Goal: Obtain resource: Obtain resource

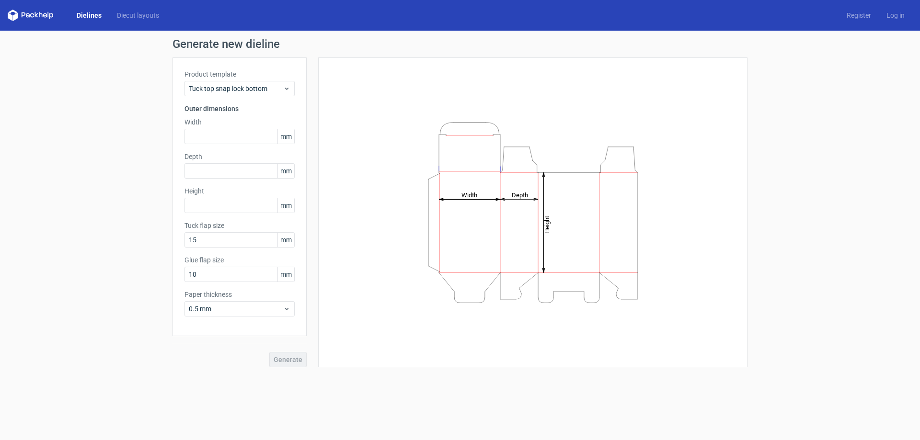
click at [469, 206] on icon "Height Depth Width" at bounding box center [532, 213] width 287 height 192
click at [465, 199] on line at bounding box center [469, 199] width 61 height 0
click at [464, 197] on tspan "Width" at bounding box center [469, 194] width 16 height 7
click at [270, 201] on input "text" at bounding box center [239, 205] width 110 height 15
click at [353, 133] on div "Height Depth Width" at bounding box center [532, 212] width 405 height 286
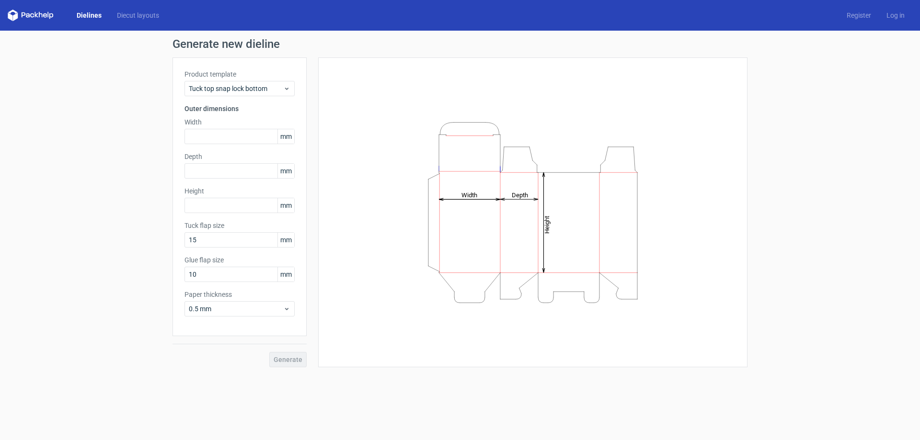
click at [210, 149] on div "Product template Tuck top snap lock bottom Outer dimensions Width mm Depth mm H…" at bounding box center [239, 196] width 134 height 279
click at [210, 143] on input "text" at bounding box center [239, 136] width 110 height 15
click at [233, 93] on span "Tuck top snap lock bottom" at bounding box center [236, 89] width 94 height 10
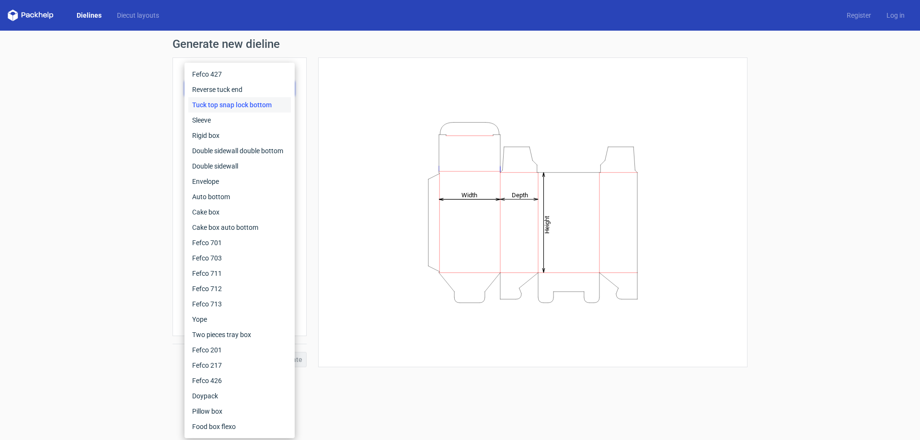
click at [411, 77] on div "Height Depth Width" at bounding box center [532, 212] width 405 height 286
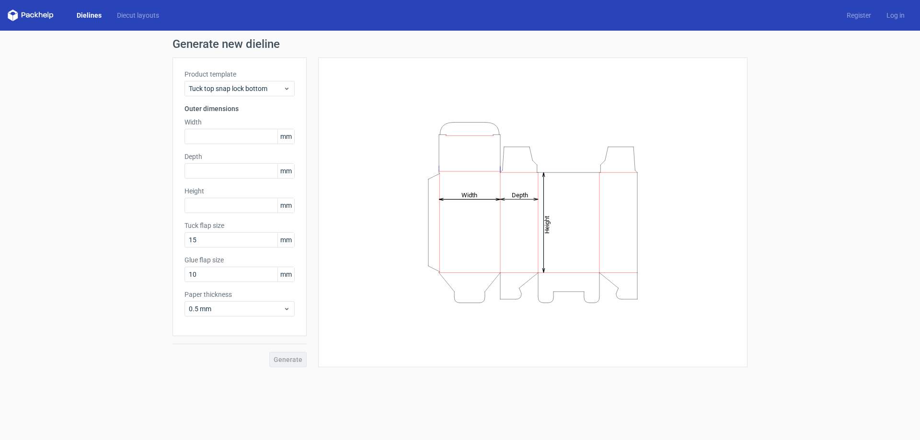
click at [280, 78] on label "Product template" at bounding box center [239, 74] width 110 height 10
click at [280, 81] on div "Tuck top snap lock bottom" at bounding box center [239, 88] width 110 height 15
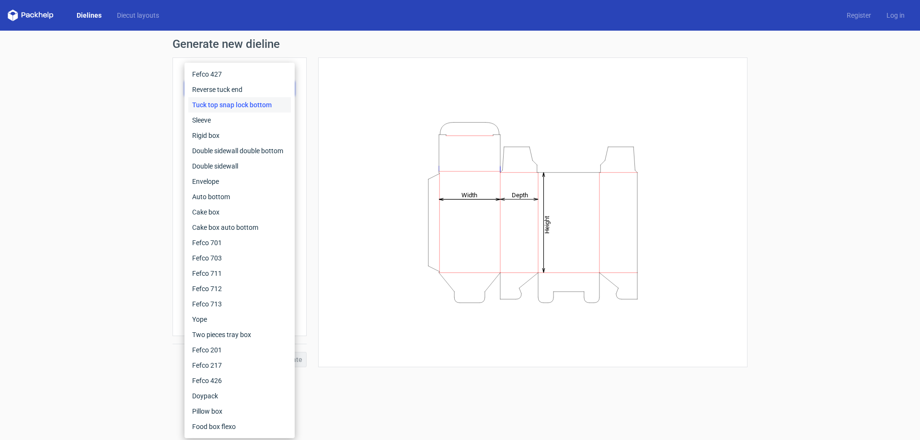
click at [367, 71] on div "Height Depth Width" at bounding box center [532, 212] width 405 height 286
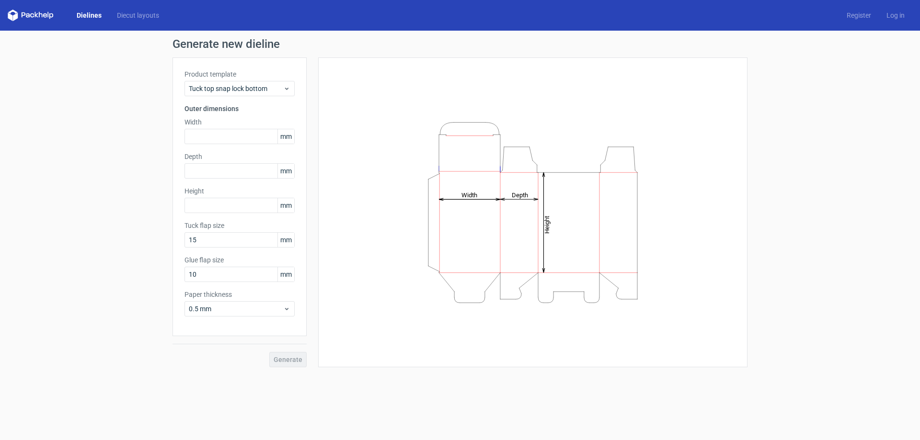
click at [273, 76] on label "Product template" at bounding box center [239, 74] width 110 height 10
click at [266, 92] on span "Tuck top snap lock bottom" at bounding box center [236, 89] width 94 height 10
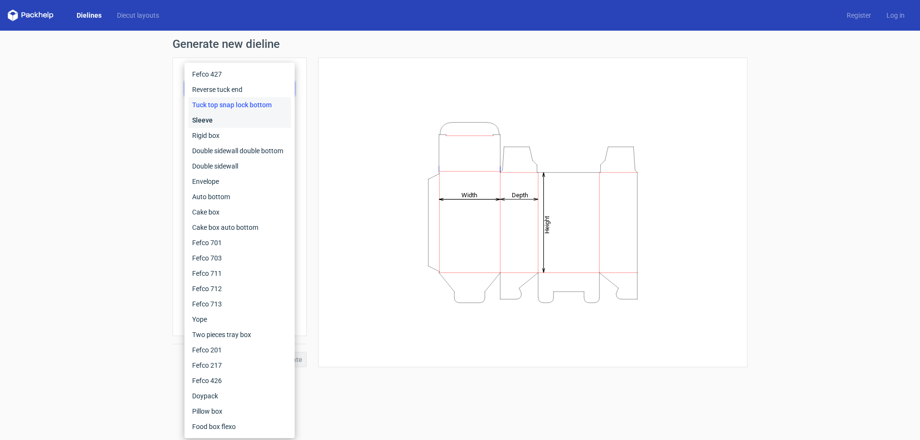
drag, startPoint x: 239, startPoint y: 113, endPoint x: 238, endPoint y: 98, distance: 14.4
click at [239, 113] on div "Sleeve" at bounding box center [239, 120] width 103 height 15
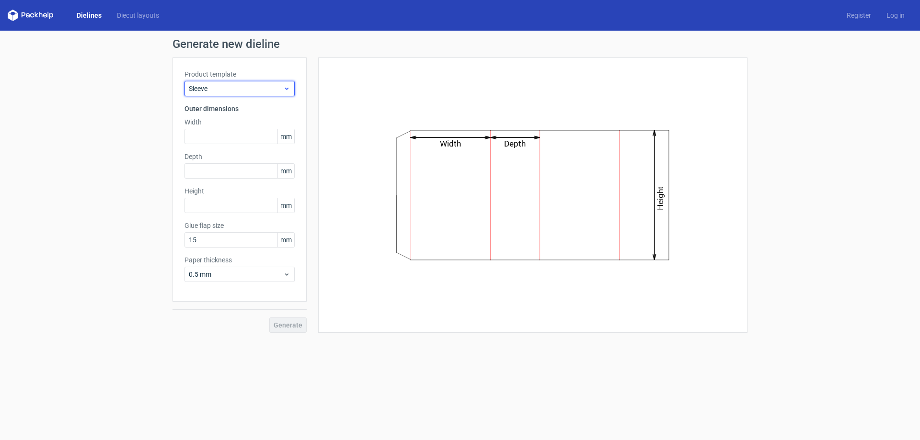
click at [240, 87] on span "Sleeve" at bounding box center [236, 89] width 94 height 10
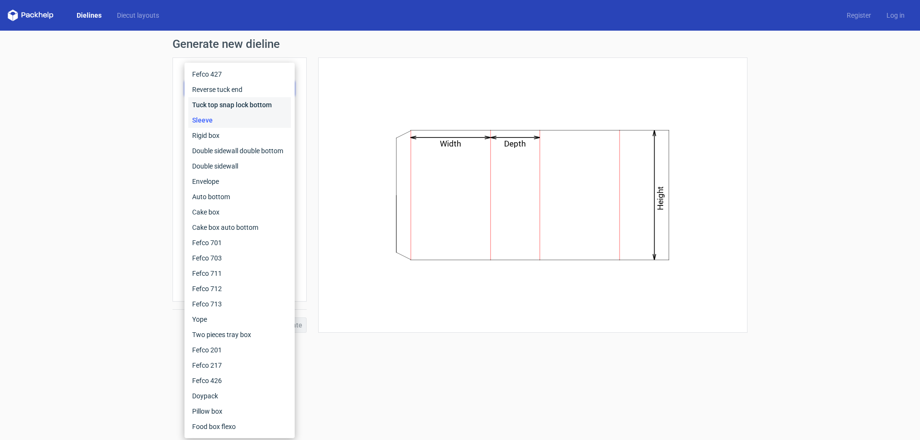
drag, startPoint x: 229, startPoint y: 103, endPoint x: 229, endPoint y: 96, distance: 7.3
click at [229, 103] on div "Tuck top snap lock bottom" at bounding box center [239, 104] width 103 height 15
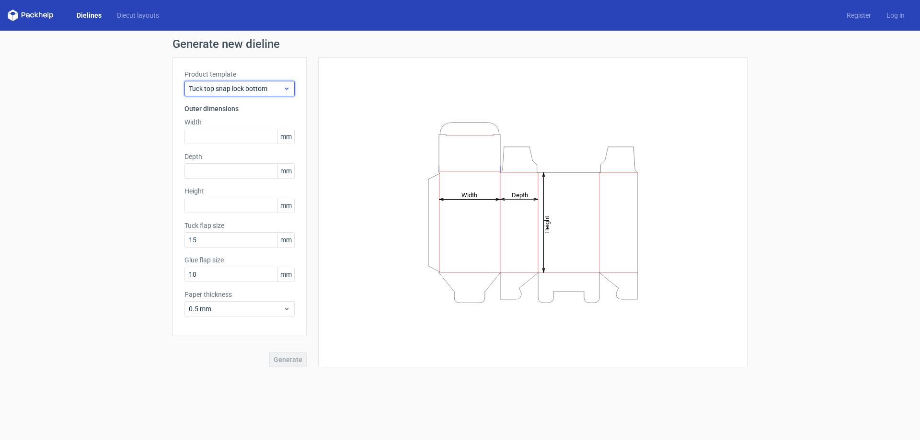
click at [232, 82] on div "Tuck top snap lock bottom" at bounding box center [239, 88] width 110 height 15
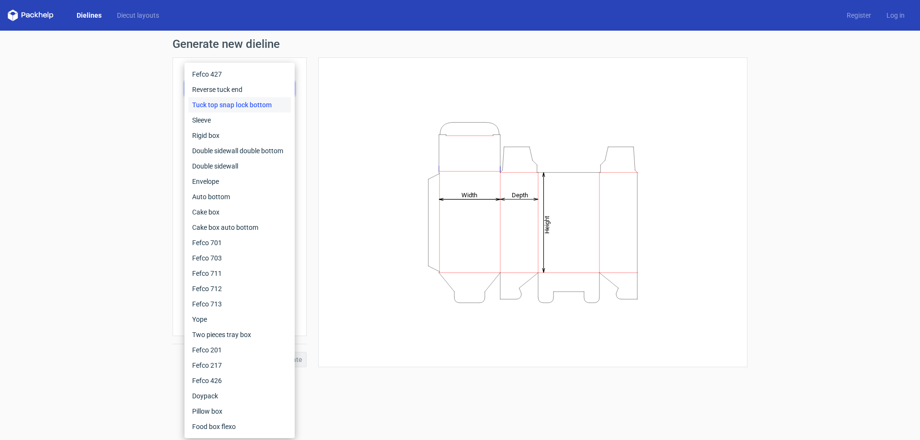
click at [417, 68] on div "Height Depth Width" at bounding box center [532, 212] width 429 height 310
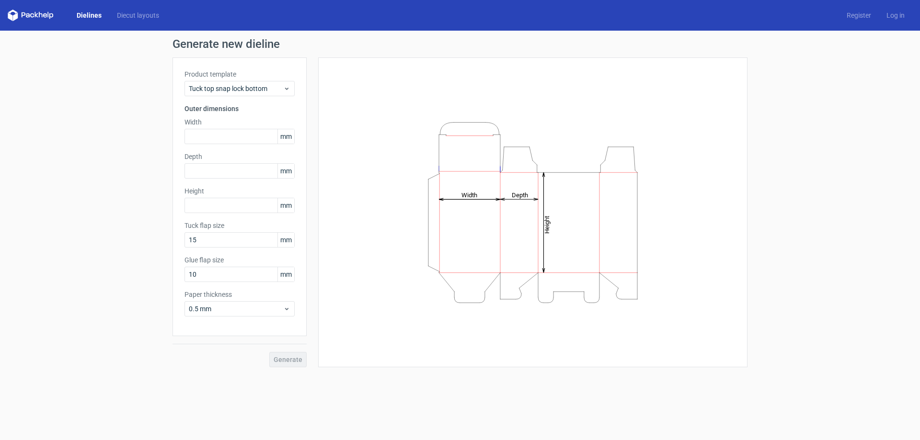
click at [495, 197] on icon "Height Depth Width" at bounding box center [532, 213] width 287 height 192
click at [297, 361] on div "Generate" at bounding box center [239, 351] width 134 height 31
click at [228, 136] on input "text" at bounding box center [239, 136] width 110 height 15
paste input "95"
click at [195, 143] on input "95" at bounding box center [239, 136] width 110 height 15
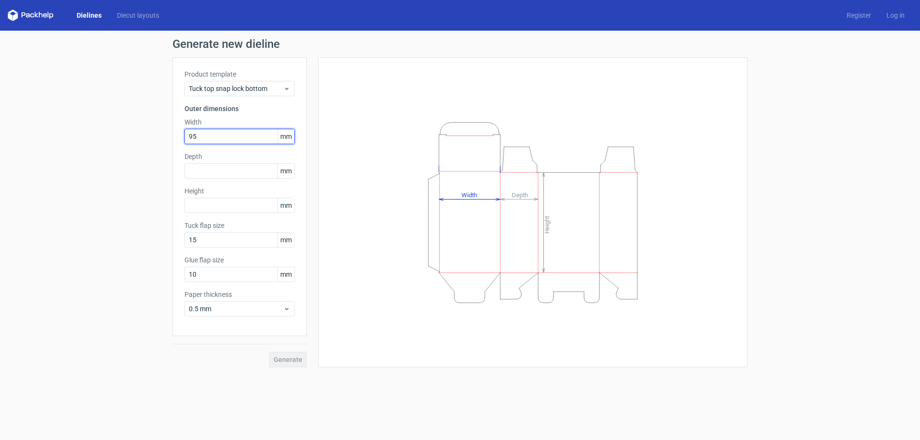
click at [193, 136] on input "95" at bounding box center [239, 136] width 110 height 15
drag, startPoint x: 190, startPoint y: 135, endPoint x: 202, endPoint y: 128, distance: 13.5
click at [190, 135] on input "95" at bounding box center [239, 136] width 110 height 15
type input "95"
click at [275, 136] on input "95" at bounding box center [239, 136] width 110 height 15
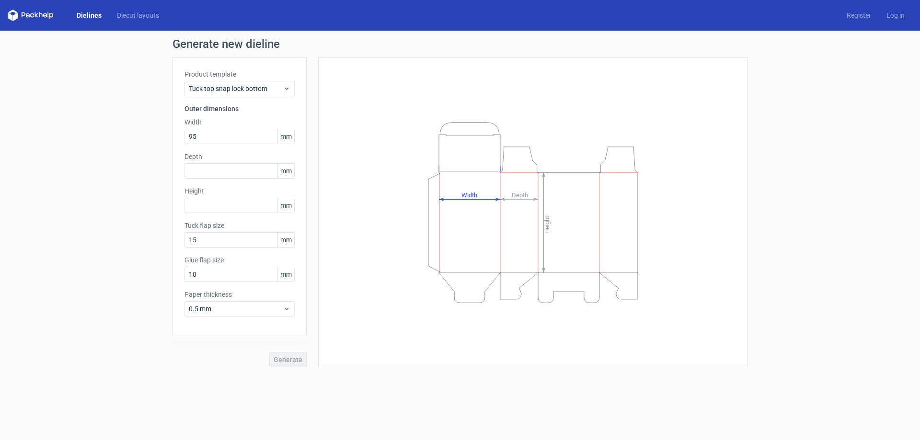
click at [286, 138] on span "mm" at bounding box center [285, 136] width 17 height 14
click at [338, 117] on div "Height Depth Width" at bounding box center [532, 212] width 405 height 286
click at [223, 140] on input "95" at bounding box center [239, 136] width 110 height 15
click at [235, 172] on input "text" at bounding box center [239, 170] width 110 height 15
click at [243, 203] on input "text" at bounding box center [239, 205] width 110 height 15
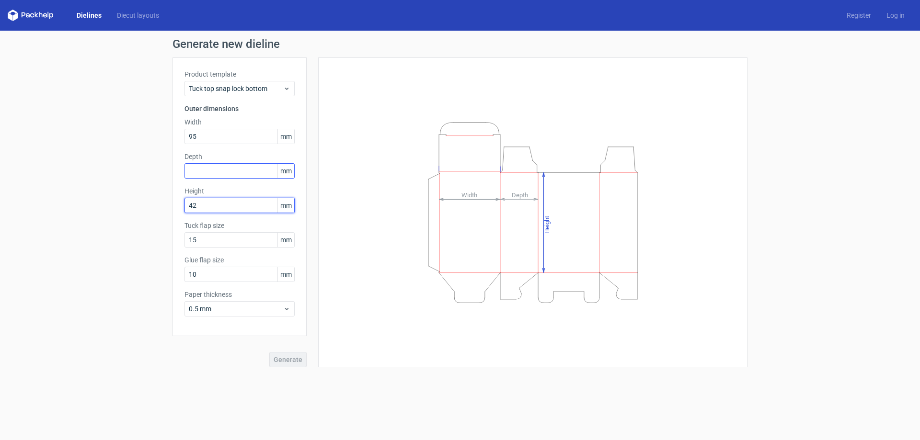
type input "42"
click at [234, 175] on input "text" at bounding box center [239, 170] width 110 height 15
click at [289, 362] on div "Generate" at bounding box center [239, 351] width 134 height 31
click at [256, 311] on span "0.5 mm" at bounding box center [236, 309] width 94 height 10
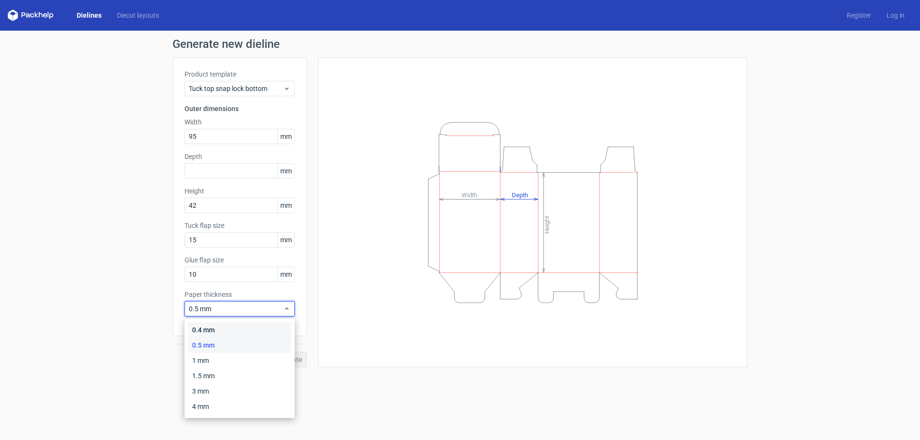
click at [246, 328] on div "0.4 mm" at bounding box center [239, 329] width 103 height 15
drag, startPoint x: 241, startPoint y: 306, endPoint x: 236, endPoint y: 318, distance: 12.9
click at [241, 306] on span "0.4 mm" at bounding box center [236, 309] width 94 height 10
click at [225, 334] on div "0.4 mm" at bounding box center [239, 329] width 103 height 15
drag, startPoint x: 225, startPoint y: 334, endPoint x: 226, endPoint y: 315, distance: 19.2
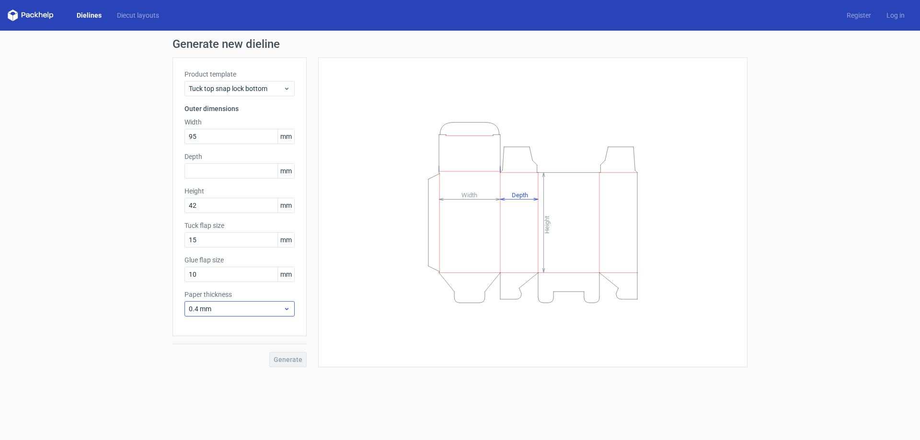
click at [226, 338] on div "Product template Tuck top snap lock bottom Outer dimensions Width 95 mm Depth m…" at bounding box center [239, 212] width 134 height 310
click at [226, 315] on div "0.4 mm" at bounding box center [239, 308] width 110 height 15
click at [218, 347] on div "0.5 mm" at bounding box center [239, 345] width 103 height 15
click at [246, 93] on span "Tuck top snap lock bottom" at bounding box center [236, 89] width 94 height 10
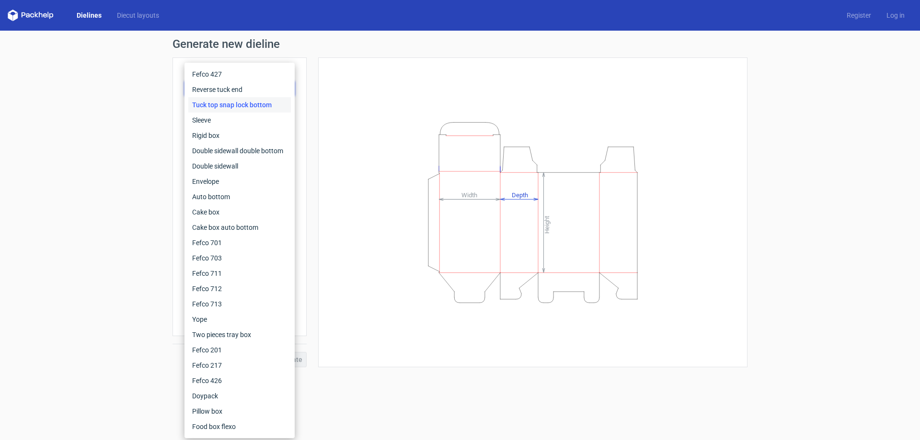
click at [473, 88] on div "Height Depth Width" at bounding box center [532, 212] width 405 height 286
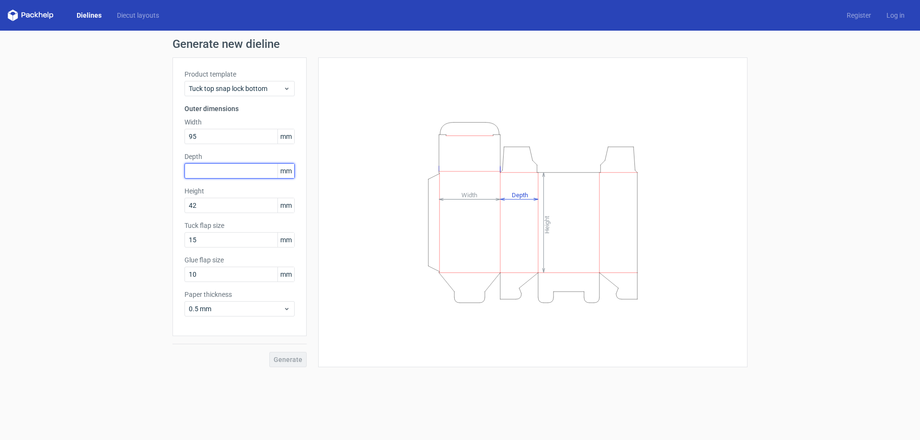
click at [225, 169] on input "text" at bounding box center [239, 170] width 110 height 15
type input "0"
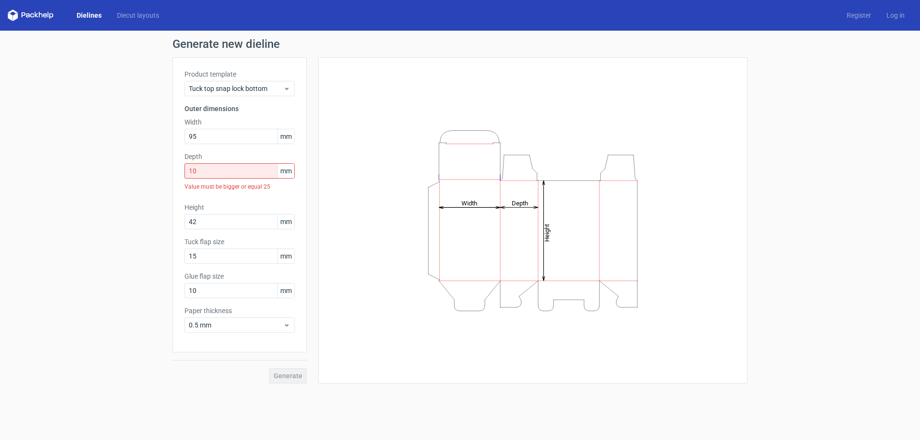
click at [379, 157] on div "Height Depth Width" at bounding box center [532, 220] width 405 height 302
click at [259, 168] on input "10" at bounding box center [239, 170] width 110 height 15
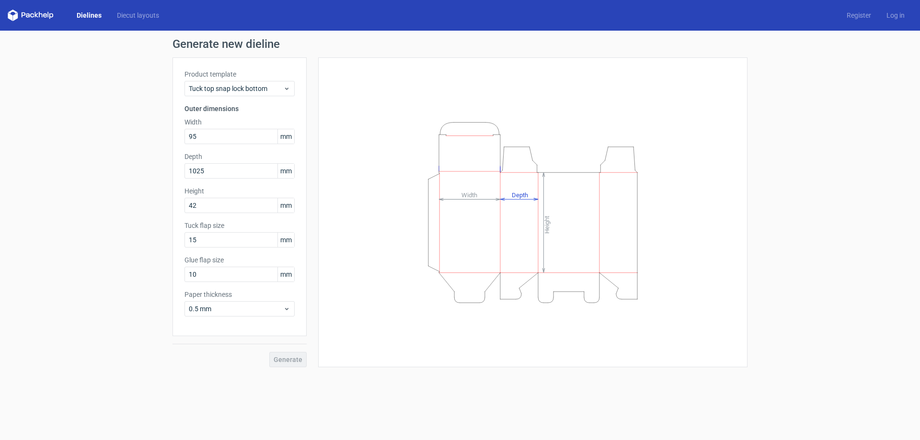
click at [392, 211] on icon "Height Depth Width" at bounding box center [532, 213] width 287 height 192
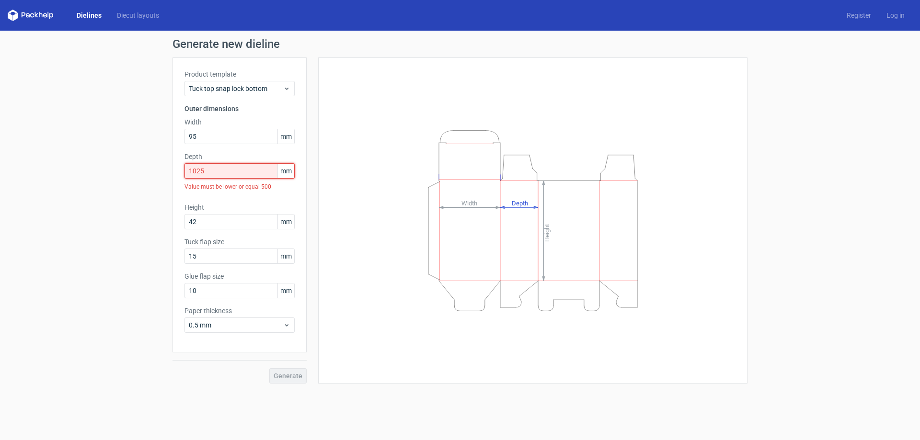
drag, startPoint x: 218, startPoint y: 169, endPoint x: 59, endPoint y: 191, distance: 159.6
click at [61, 192] on div "Generate new dieline Product template Tuck top snap lock bottom Outer dimension…" at bounding box center [460, 211] width 920 height 361
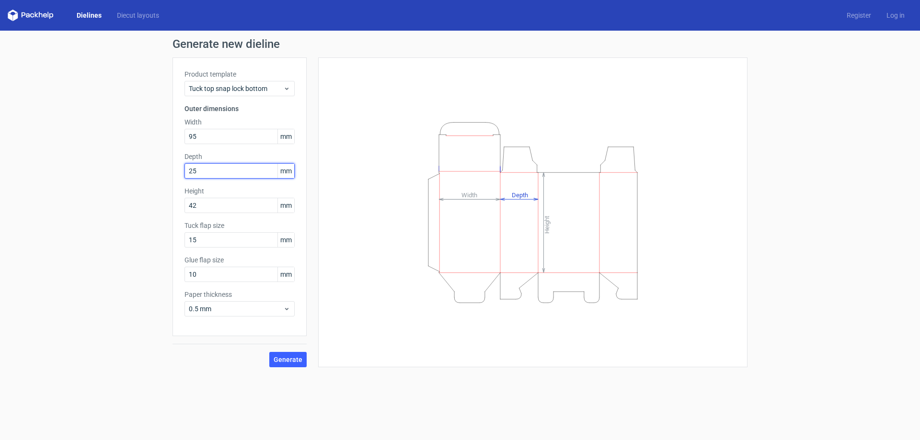
type input "25"
click at [325, 198] on div "Height Depth Width" at bounding box center [532, 212] width 429 height 310
click at [281, 362] on span "Generate" at bounding box center [288, 359] width 29 height 7
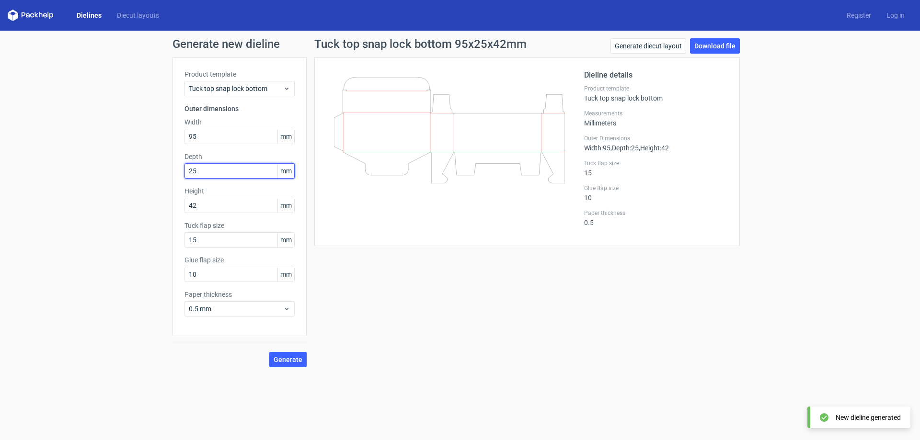
click at [233, 177] on input "25" at bounding box center [239, 170] width 110 height 15
drag, startPoint x: 230, startPoint y: 129, endPoint x: 144, endPoint y: 140, distance: 86.5
click at [144, 140] on div "Generate new dieline Product template Tuck top snap lock bottom Outer dimension…" at bounding box center [460, 203] width 920 height 344
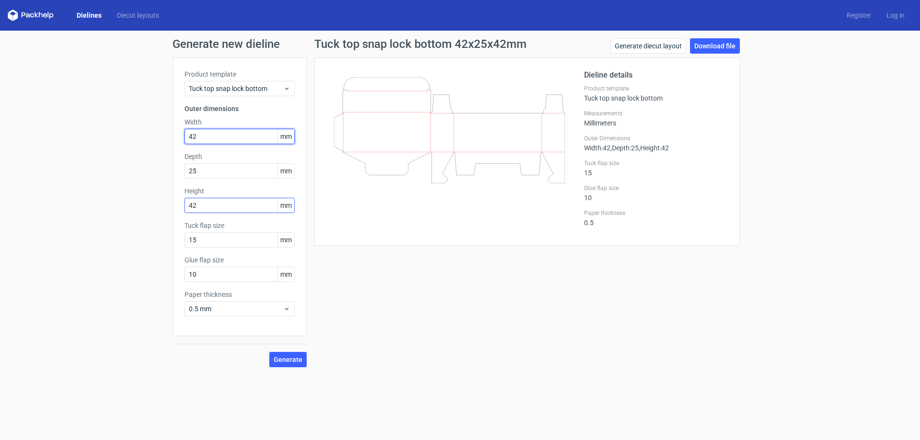
type input "42"
drag, startPoint x: 222, startPoint y: 203, endPoint x: 164, endPoint y: 205, distance: 58.0
click at [164, 205] on div "Generate new dieline Product template Tuck top snap lock bottom Outer dimension…" at bounding box center [460, 203] width 920 height 344
type input "95"
click at [269, 352] on button "Generate" at bounding box center [287, 359] width 37 height 15
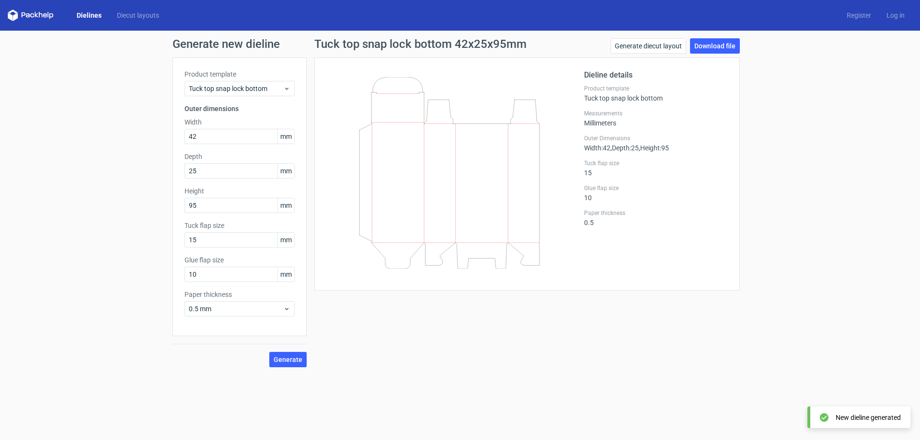
drag, startPoint x: 503, startPoint y: 134, endPoint x: 779, endPoint y: 179, distance: 280.0
click at [503, 134] on icon at bounding box center [449, 173] width 231 height 192
click at [869, 192] on div "Generate new dieline Product template Tuck top snap lock bottom Outer dimension…" at bounding box center [460, 203] width 920 height 344
click at [666, 160] on label "Tuck flap size" at bounding box center [656, 164] width 144 height 8
click at [856, 261] on div "Generate new dieline Product template Tuck top snap lock bottom Outer dimension…" at bounding box center [460, 203] width 920 height 344
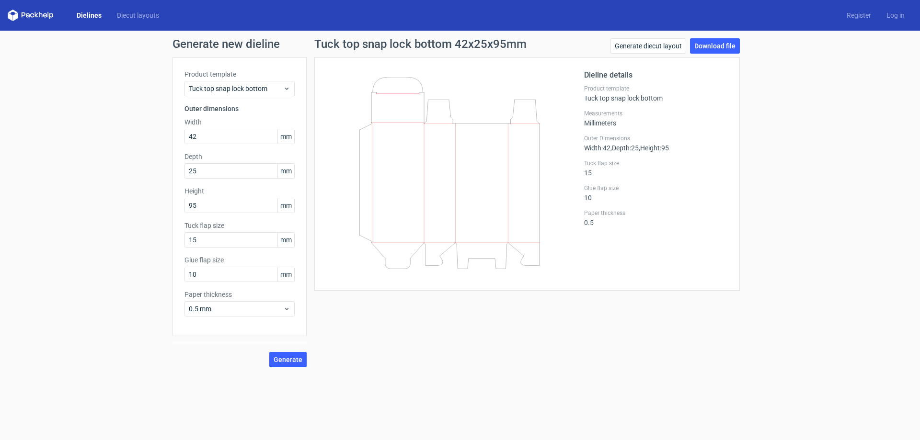
click at [716, 34] on div "Generate new dieline Product template Tuck top snap lock bottom Outer dimension…" at bounding box center [460, 203] width 920 height 344
click at [721, 36] on div "Generate new dieline Product template Tuck top snap lock bottom Outer dimension…" at bounding box center [460, 203] width 920 height 344
click at [730, 45] on link "Download file" at bounding box center [715, 45] width 50 height 15
drag, startPoint x: 241, startPoint y: 73, endPoint x: 241, endPoint y: 84, distance: 11.5
click at [241, 73] on label "Product template" at bounding box center [239, 74] width 110 height 10
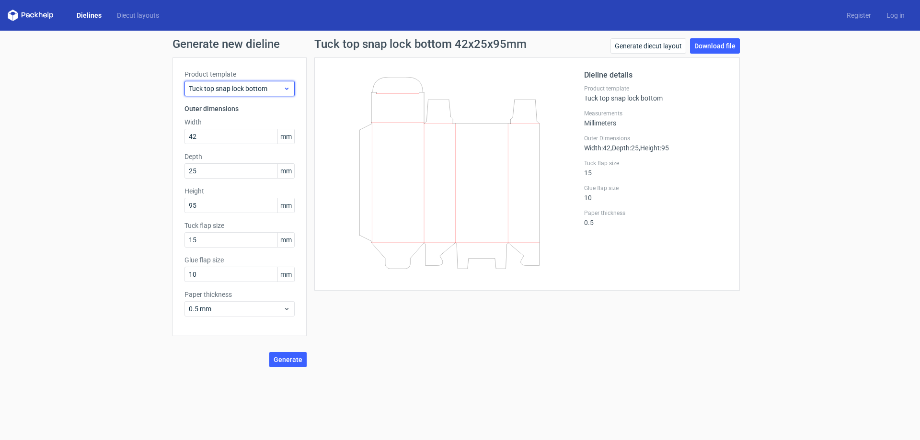
click at [241, 84] on span "Tuck top snap lock bottom" at bounding box center [236, 89] width 94 height 10
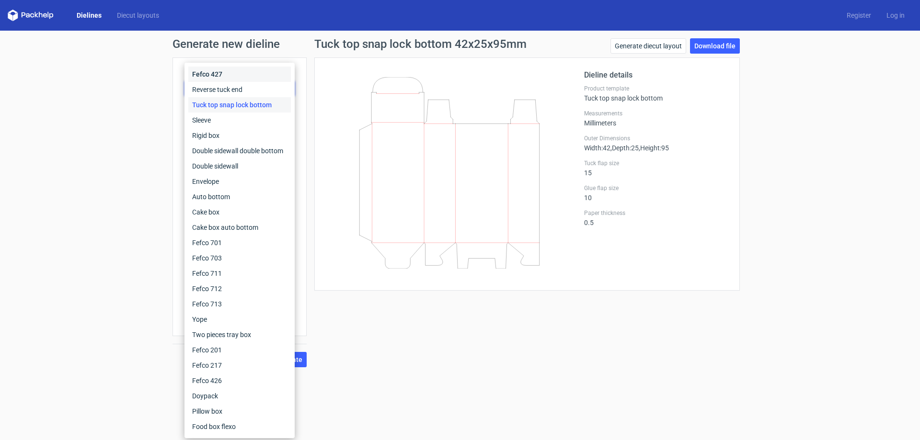
click at [247, 77] on div "Fefco 427" at bounding box center [239, 74] width 103 height 15
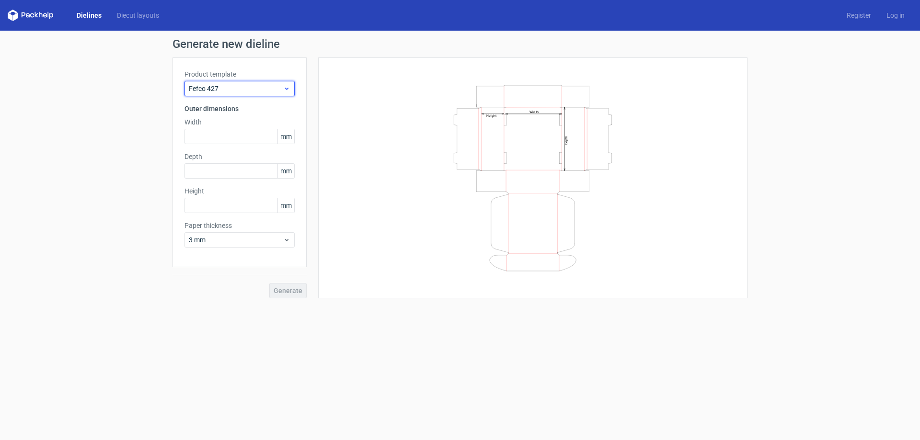
click at [244, 84] on span "Fefco 427" at bounding box center [236, 89] width 94 height 10
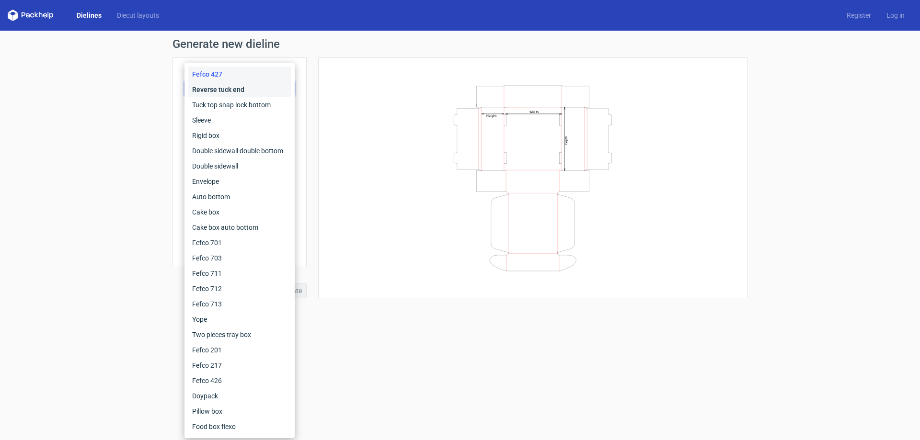
click at [234, 91] on div "Reverse tuck end" at bounding box center [239, 89] width 103 height 15
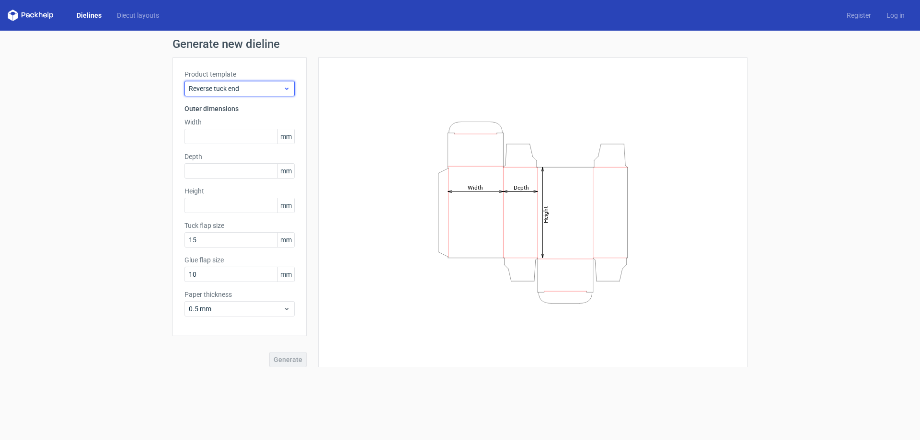
click at [247, 91] on span "Reverse tuck end" at bounding box center [236, 89] width 94 height 10
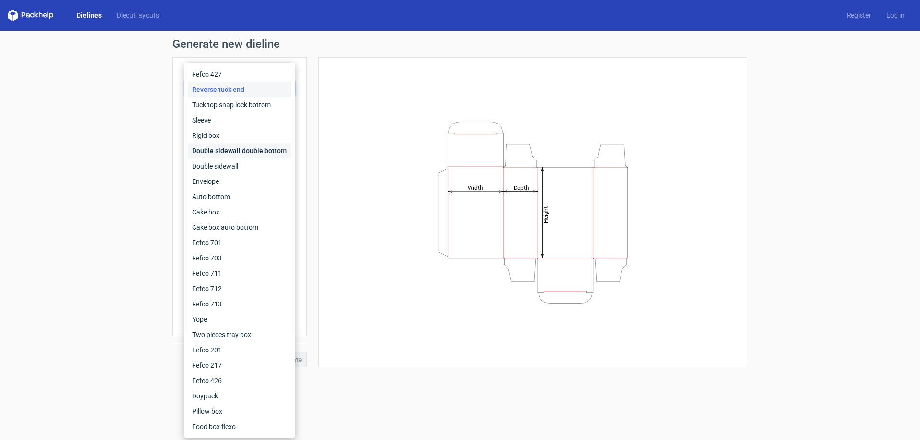
click at [228, 153] on div "Double sidewall double bottom" at bounding box center [239, 150] width 103 height 15
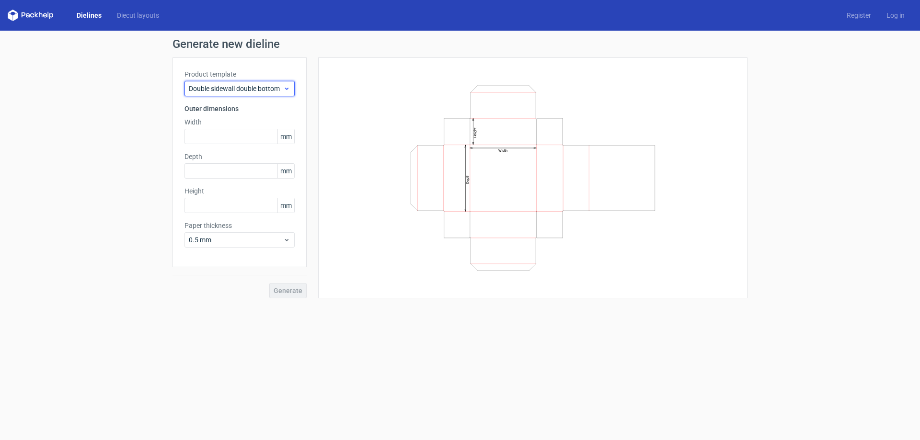
click at [257, 85] on span "Double sidewall double bottom" at bounding box center [236, 89] width 94 height 10
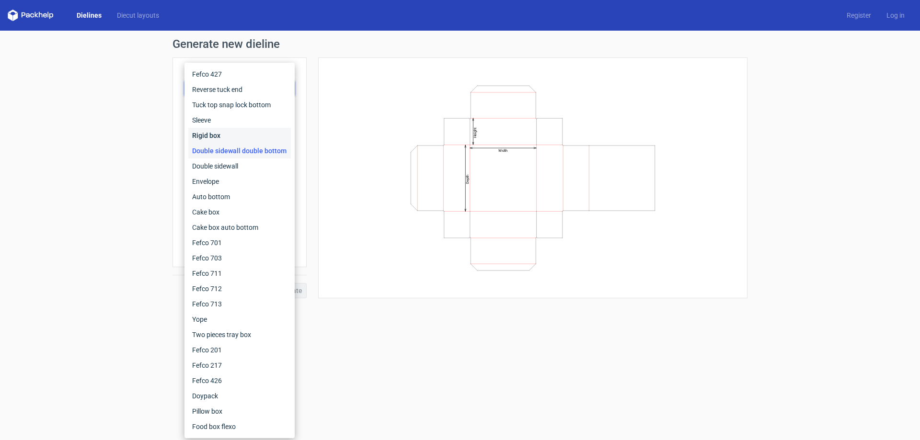
click at [244, 135] on div "Rigid box" at bounding box center [239, 135] width 103 height 15
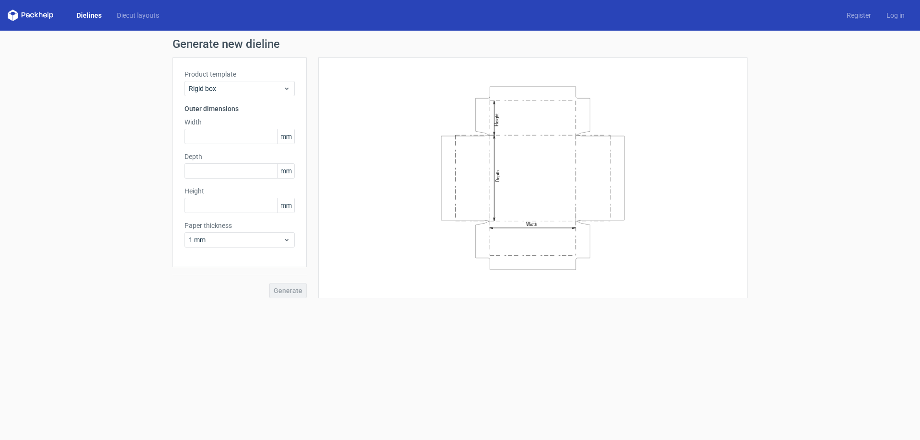
click at [253, 65] on div "Product template Rigid box Outer dimensions Width mm Depth mm Height mm Paper t…" at bounding box center [239, 162] width 134 height 210
click at [256, 74] on label "Product template" at bounding box center [239, 74] width 110 height 10
click at [249, 91] on span "Rigid box" at bounding box center [236, 89] width 94 height 10
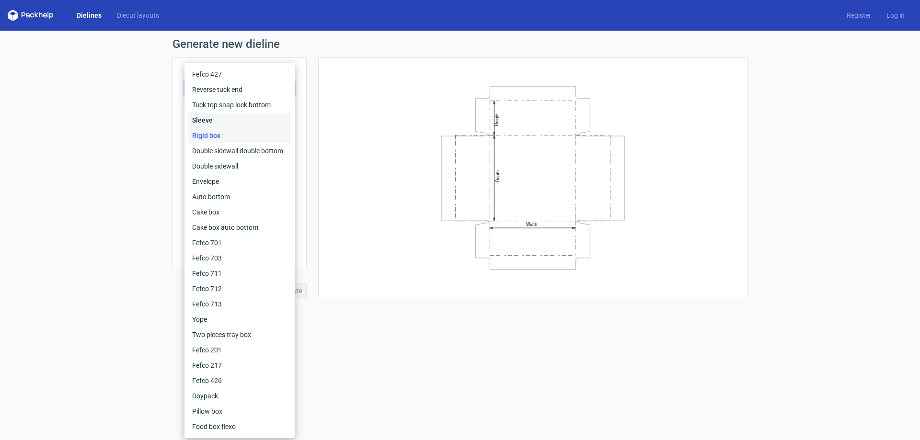
click at [234, 127] on div "Sleeve" at bounding box center [239, 120] width 103 height 15
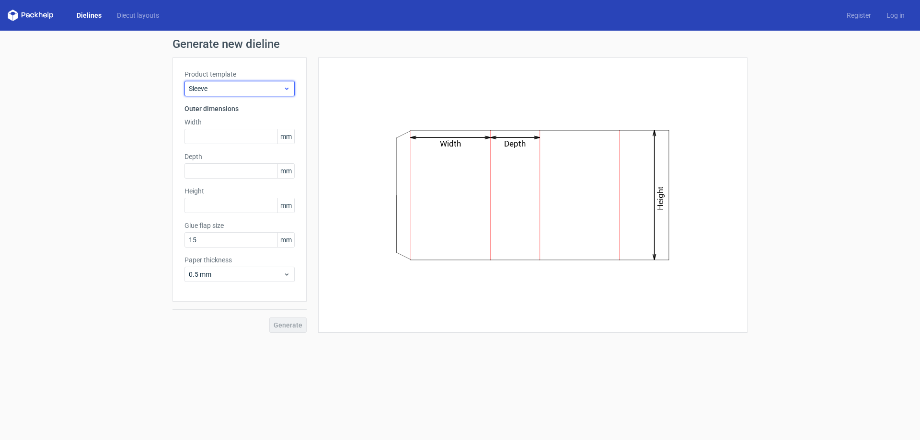
click at [247, 84] on span "Sleeve" at bounding box center [236, 89] width 94 height 10
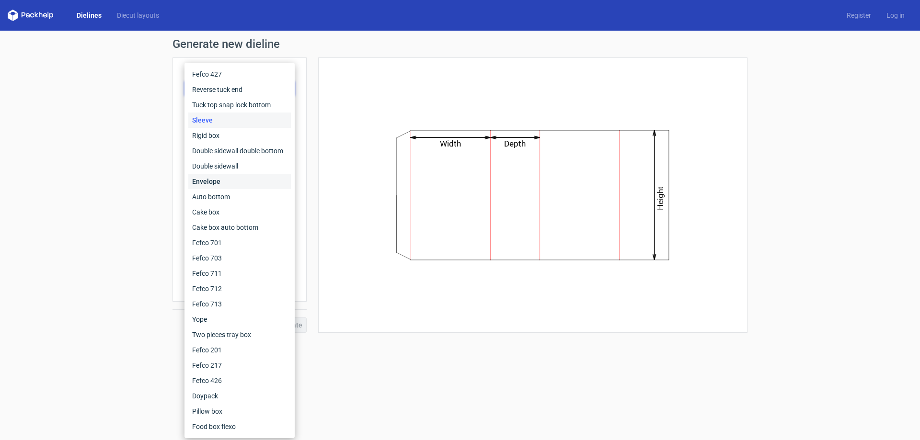
click at [227, 188] on div "Envelope" at bounding box center [239, 181] width 103 height 15
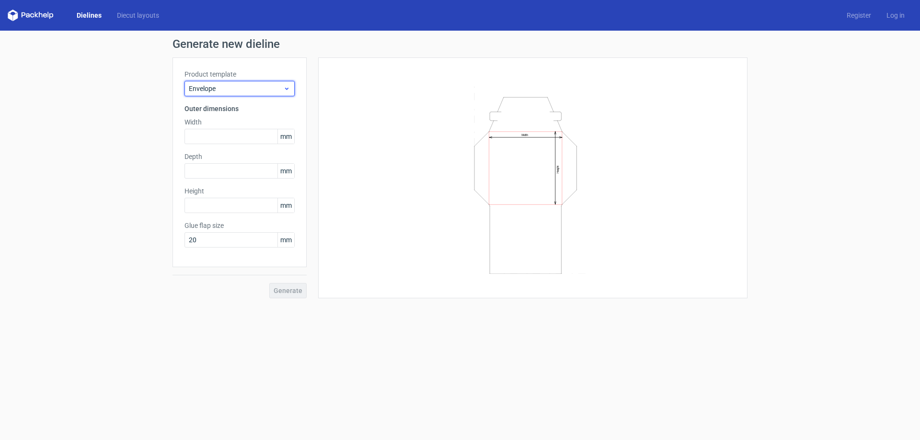
click at [264, 92] on span "Envelope" at bounding box center [236, 89] width 94 height 10
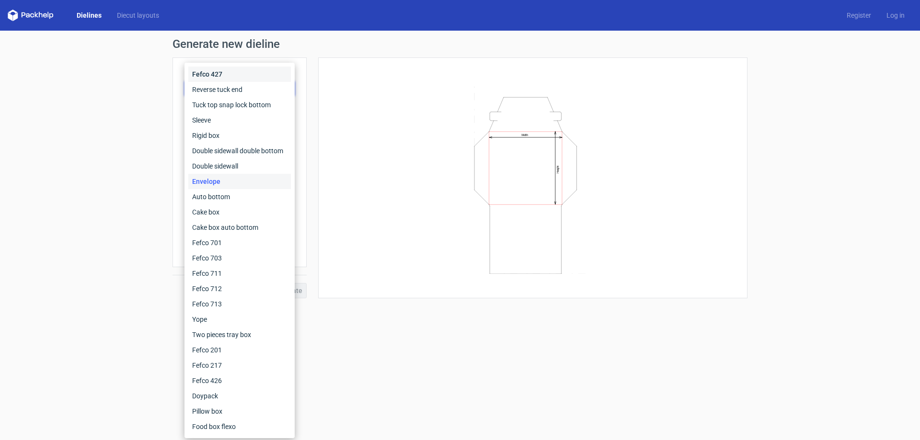
click at [250, 77] on div "Fefco 427" at bounding box center [239, 74] width 103 height 15
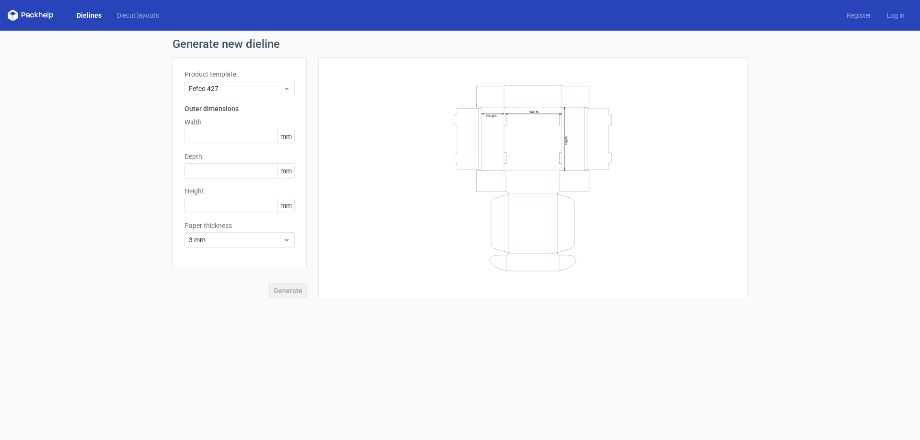
click at [250, 77] on label "Product template" at bounding box center [239, 74] width 110 height 10
click at [249, 82] on div "Fefco 427" at bounding box center [239, 88] width 110 height 15
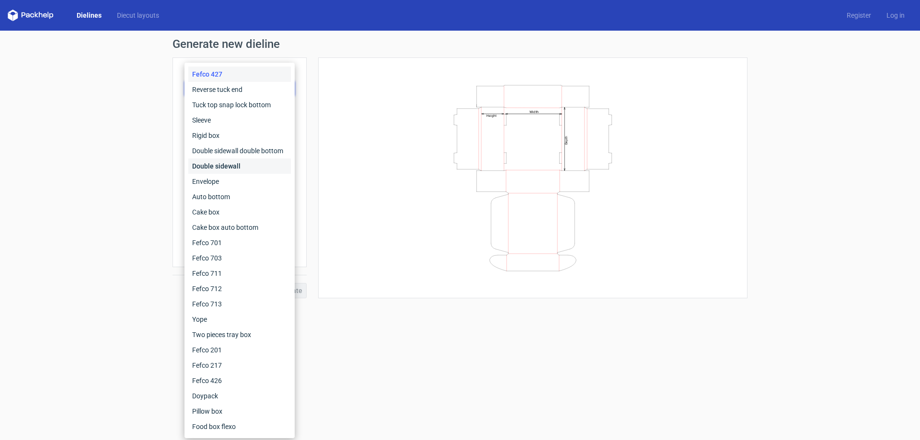
click at [235, 161] on div "Double sidewall" at bounding box center [239, 166] width 103 height 15
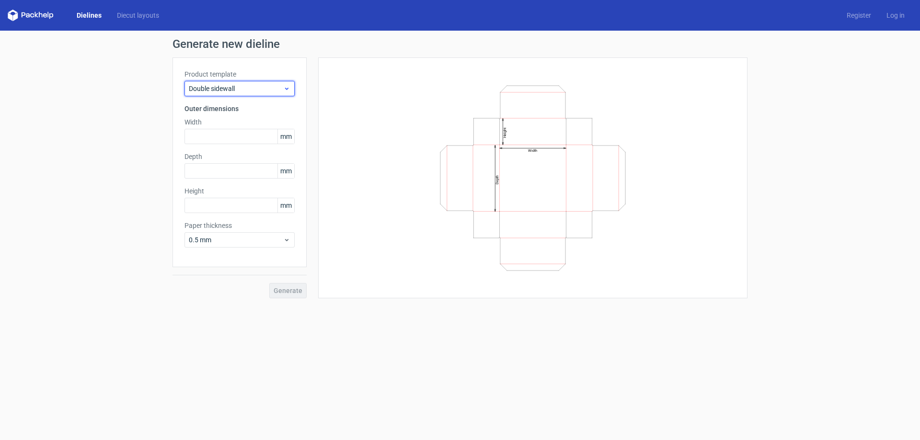
click at [264, 90] on span "Double sidewall" at bounding box center [236, 89] width 94 height 10
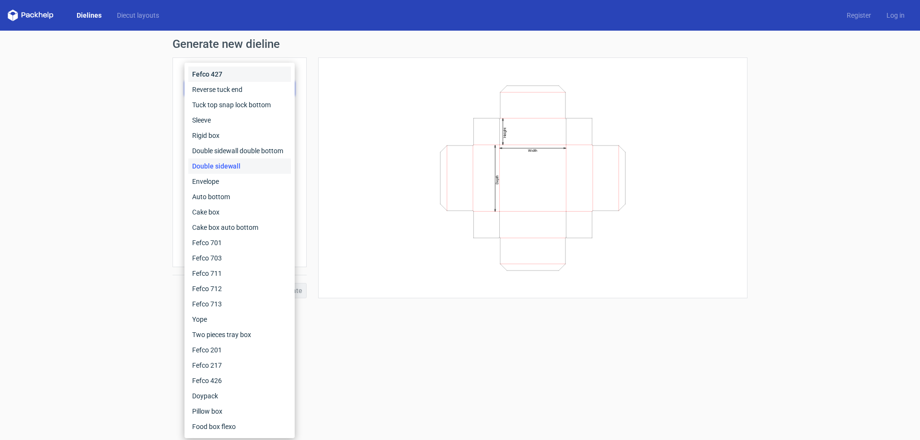
click at [261, 80] on div "Fefco 427" at bounding box center [239, 74] width 103 height 15
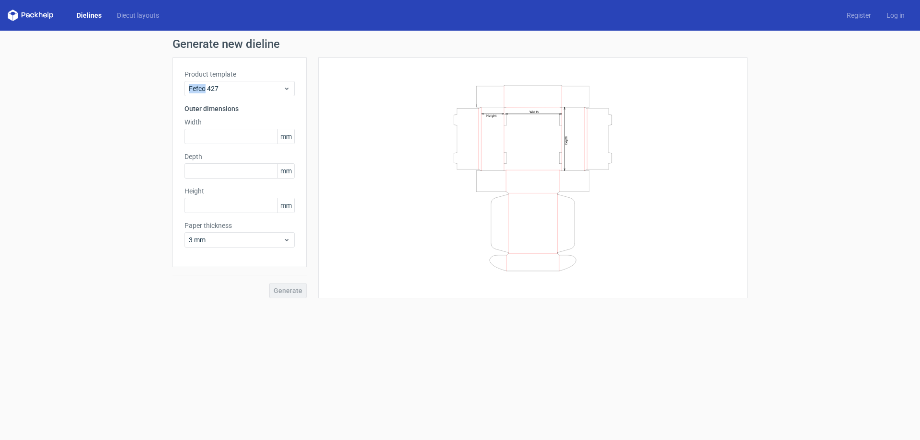
click at [261, 80] on div "Product template Fefco 427" at bounding box center [239, 82] width 110 height 27
click at [263, 84] on div "Fefco 427" at bounding box center [239, 88] width 110 height 15
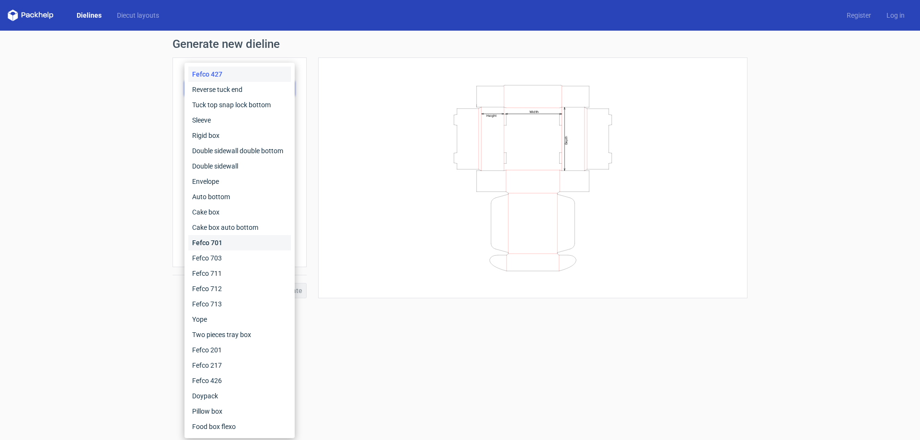
click at [230, 248] on div "Fefco 701" at bounding box center [239, 242] width 103 height 15
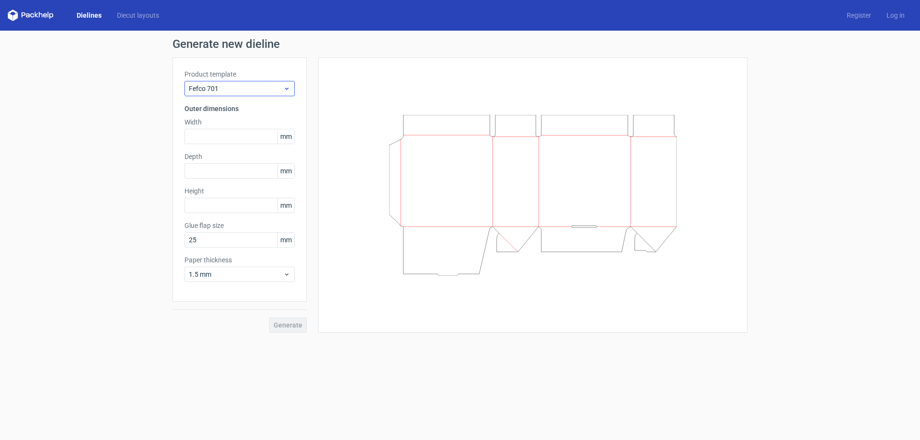
drag, startPoint x: 242, startPoint y: 79, endPoint x: 236, endPoint y: 89, distance: 12.5
click at [241, 81] on div "Product template Fefco 701" at bounding box center [239, 82] width 110 height 27
click at [235, 89] on span "Fefco 701" at bounding box center [236, 89] width 94 height 10
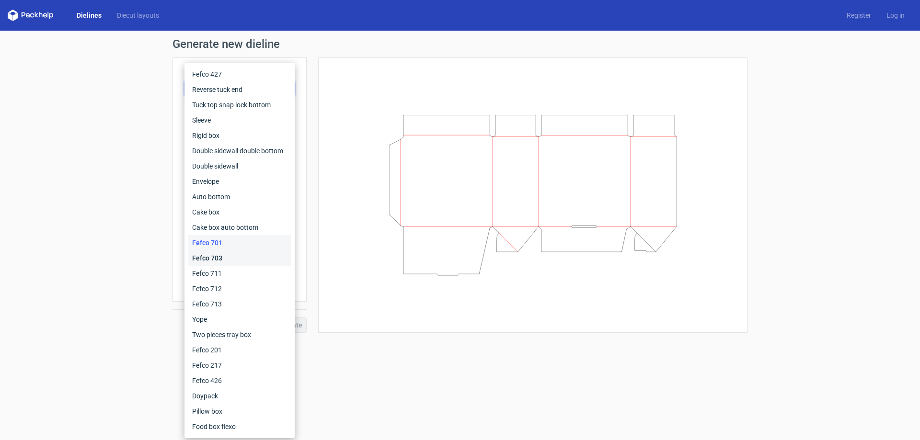
drag, startPoint x: 227, startPoint y: 259, endPoint x: 255, endPoint y: 182, distance: 82.6
click at [227, 259] on div "Fefco 703" at bounding box center [239, 258] width 103 height 15
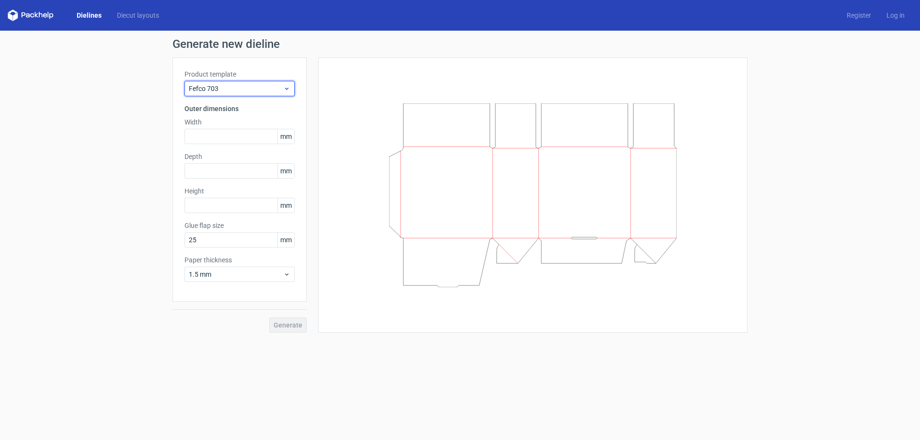
click at [256, 91] on span "Fefco 703" at bounding box center [236, 89] width 94 height 10
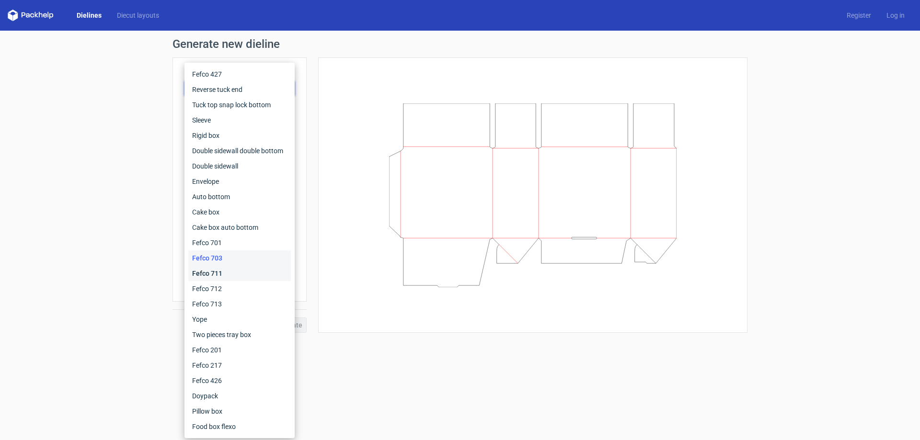
click at [203, 275] on div "Fefco 711" at bounding box center [239, 273] width 103 height 15
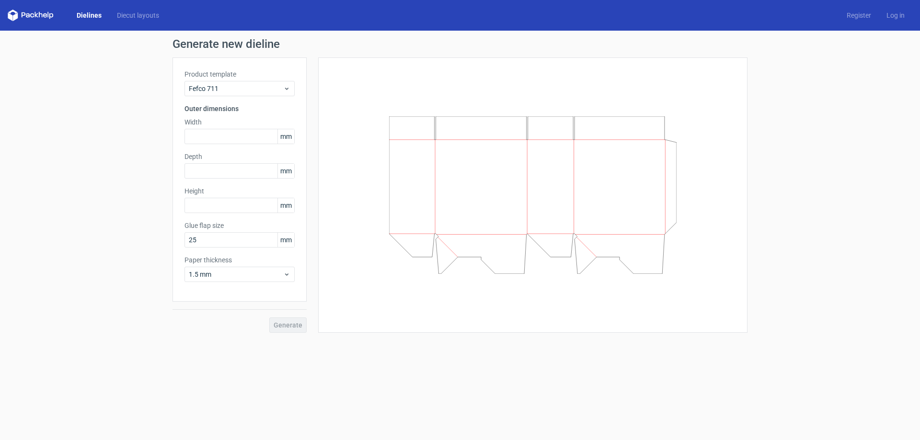
click at [380, 142] on div at bounding box center [532, 195] width 405 height 252
drag, startPoint x: 183, startPoint y: 69, endPoint x: 250, endPoint y: 71, distance: 66.6
click at [249, 71] on div "Product template Fefco 711 Outer dimensions Width mm Depth mm Height mm Glue fl…" at bounding box center [239, 179] width 134 height 244
click at [264, 84] on div "Fefco 711" at bounding box center [239, 88] width 110 height 15
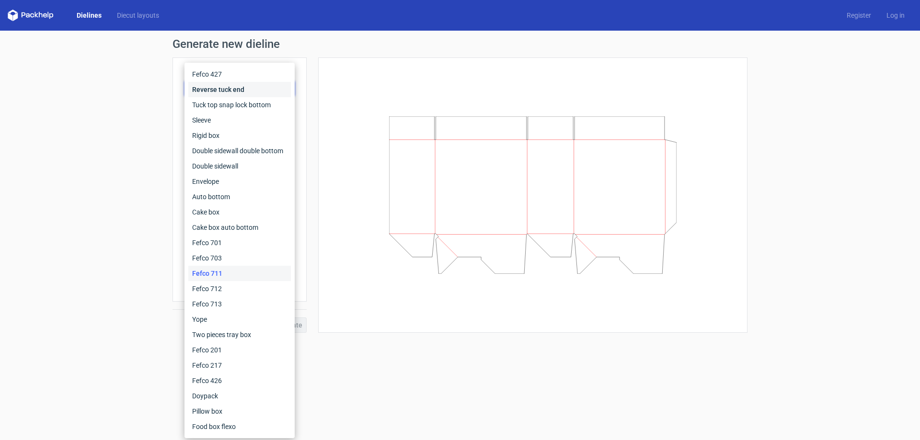
click at [249, 87] on div "Reverse tuck end" at bounding box center [239, 89] width 103 height 15
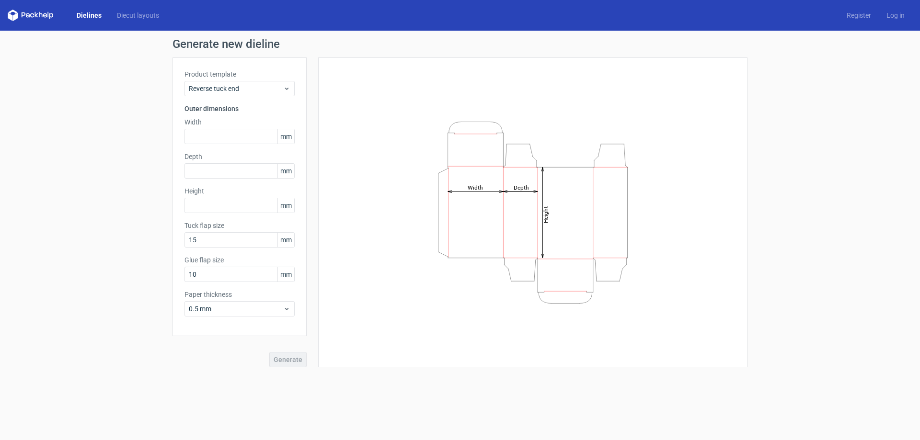
click at [354, 114] on div "Height Depth Width" at bounding box center [532, 212] width 405 height 286
click at [228, 139] on input "text" at bounding box center [239, 136] width 110 height 15
click at [332, 131] on div "Height Depth Width" at bounding box center [532, 212] width 405 height 286
click at [265, 130] on input "text" at bounding box center [239, 136] width 110 height 15
type input "4"
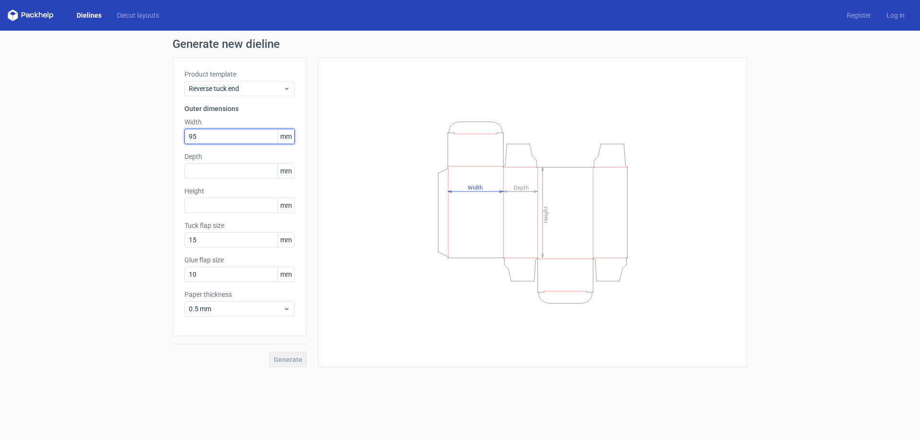
type input "9"
type input "45"
click at [253, 202] on input "text" at bounding box center [239, 205] width 110 height 15
type input "95"
click at [249, 176] on input "text" at bounding box center [239, 170] width 110 height 15
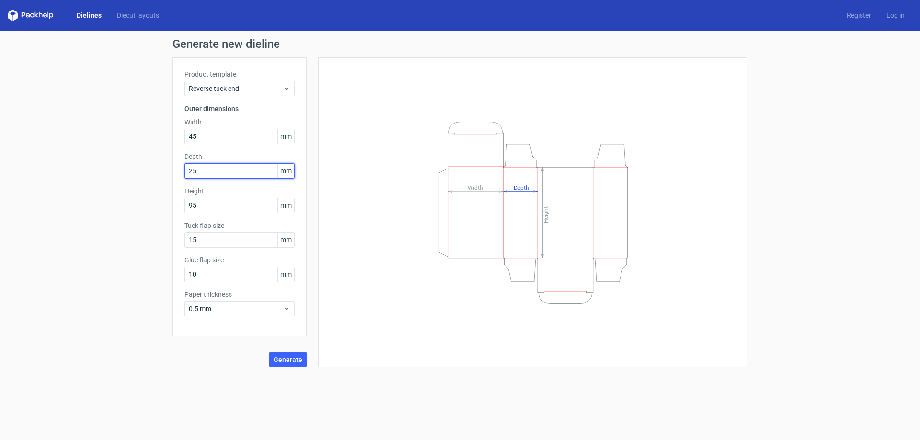
type input "25"
click at [269, 352] on button "Generate" at bounding box center [287, 359] width 37 height 15
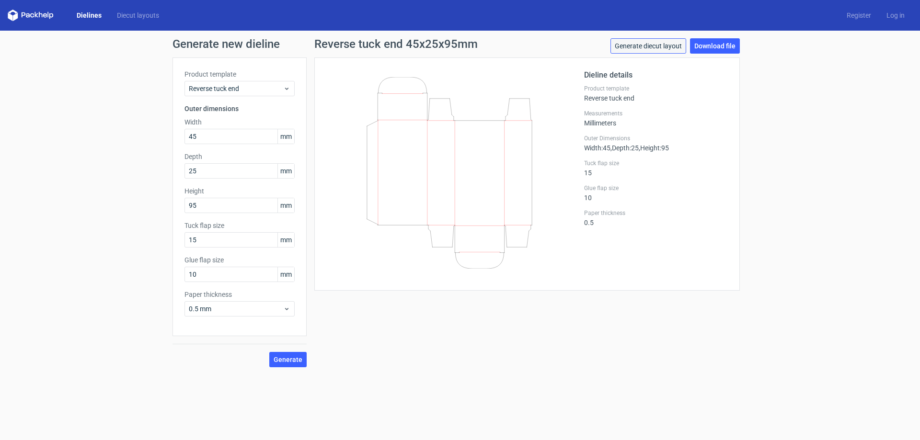
click at [682, 44] on link "Generate diecut layout" at bounding box center [648, 45] width 76 height 15
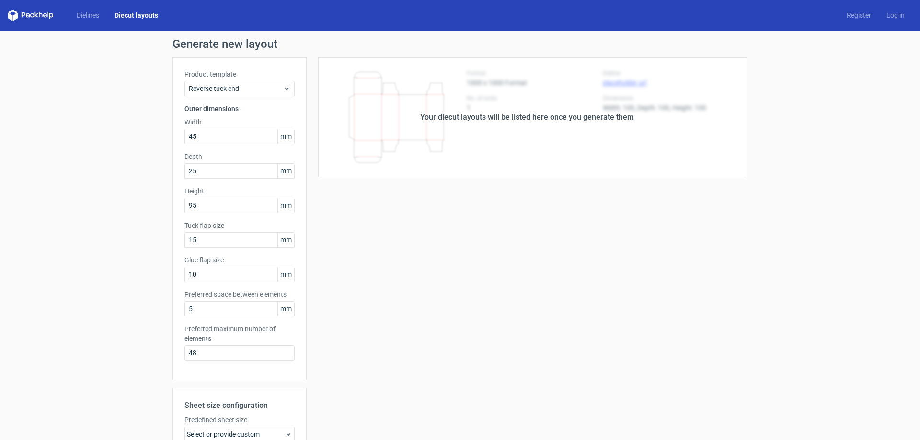
click at [464, 110] on div "Your diecut layouts will be listed here once you generate them" at bounding box center [527, 117] width 441 height 120
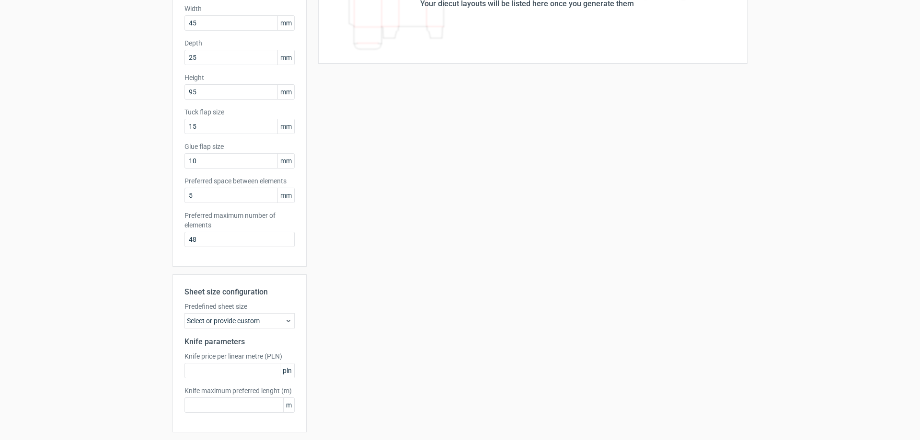
scroll to position [145, 0]
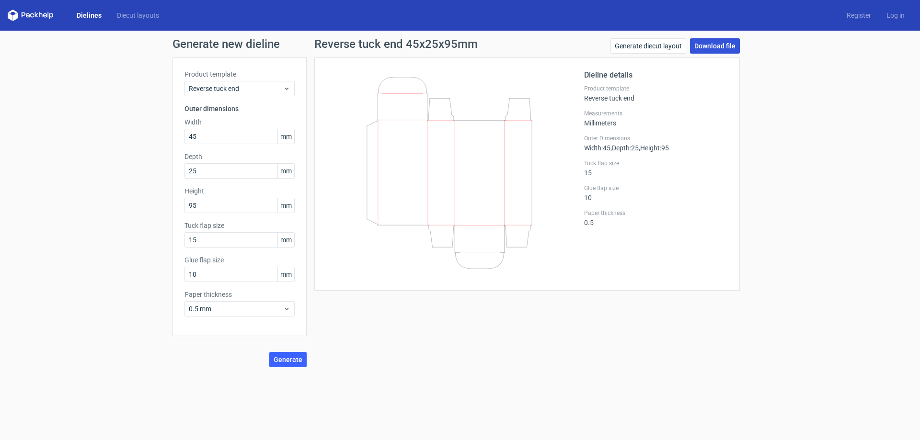
click at [729, 52] on link "Download file" at bounding box center [715, 45] width 50 height 15
click at [239, 95] on div "Reverse tuck end" at bounding box center [239, 88] width 110 height 15
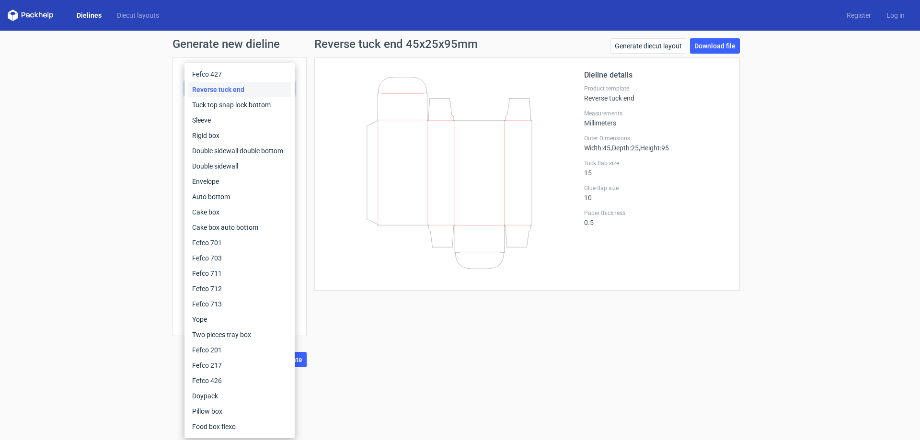
click at [354, 252] on icon at bounding box center [449, 173] width 231 height 192
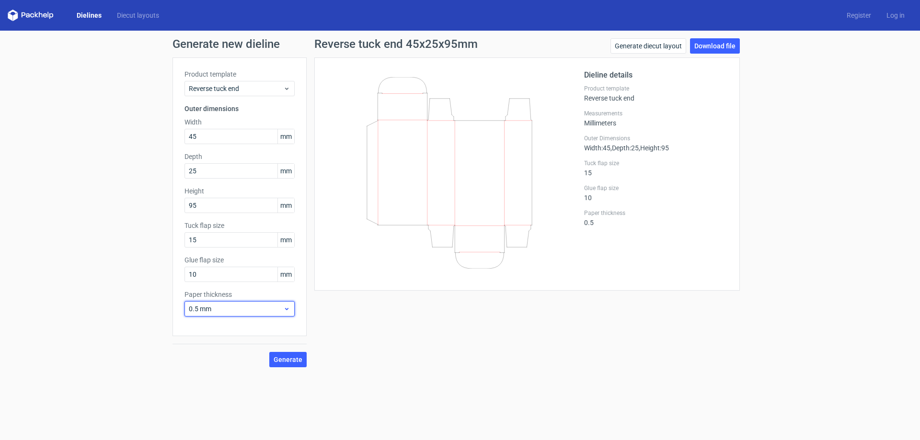
click at [223, 308] on span "0.5 mm" at bounding box center [236, 309] width 94 height 10
click at [215, 327] on div "0.4 mm" at bounding box center [239, 329] width 103 height 15
click at [284, 360] on span "Generate" at bounding box center [288, 359] width 29 height 7
drag, startPoint x: 265, startPoint y: 308, endPoint x: 265, endPoint y: 318, distance: 10.6
click at [265, 308] on span "0.4 mm" at bounding box center [236, 309] width 94 height 10
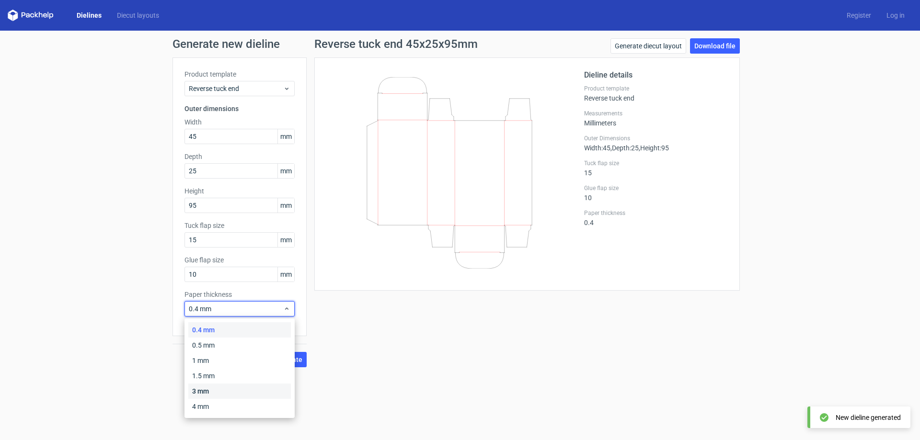
drag, startPoint x: 235, startPoint y: 393, endPoint x: 240, endPoint y: 383, distance: 11.1
click at [235, 393] on div "3 mm" at bounding box center [239, 391] width 103 height 15
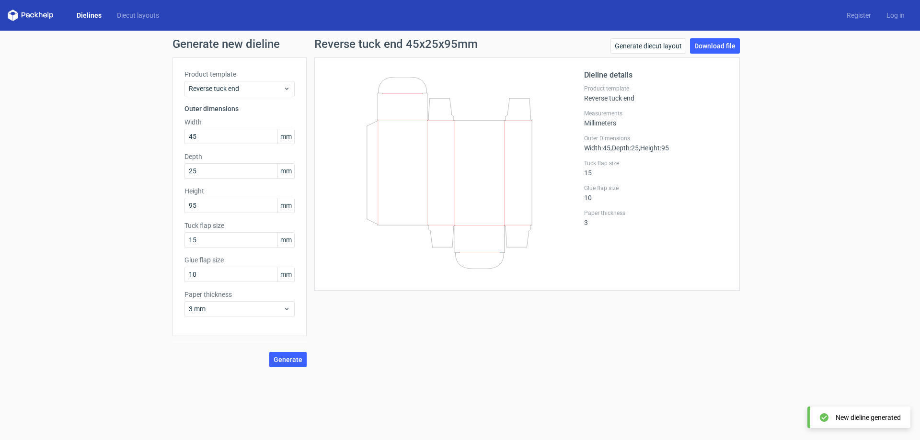
click at [305, 349] on div "Generate" at bounding box center [239, 351] width 134 height 31
click at [302, 359] on span "Generate" at bounding box center [288, 359] width 29 height 7
click at [289, 313] on div "3 mm" at bounding box center [239, 308] width 110 height 15
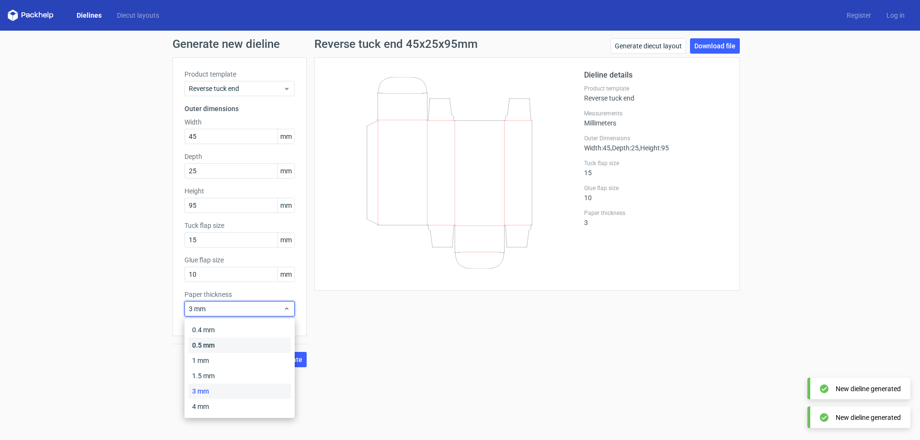
click at [253, 344] on div "0.5 mm" at bounding box center [239, 345] width 103 height 15
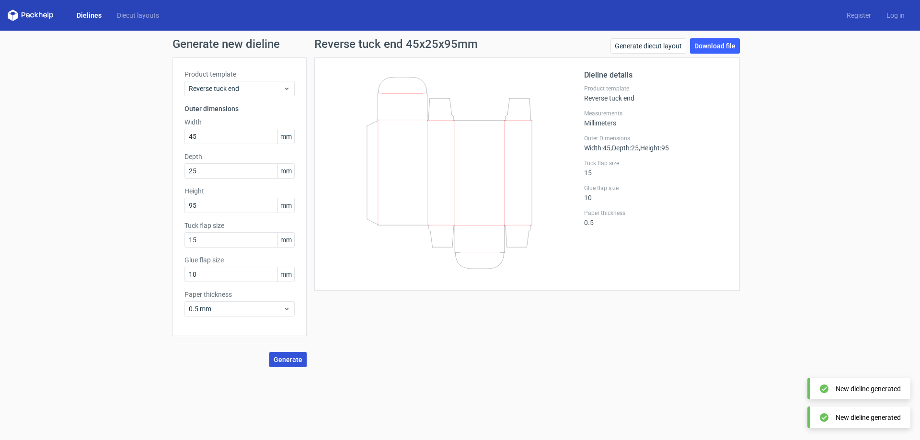
click at [294, 366] on button "Generate" at bounding box center [287, 359] width 37 height 15
